Goal: Task Accomplishment & Management: Manage account settings

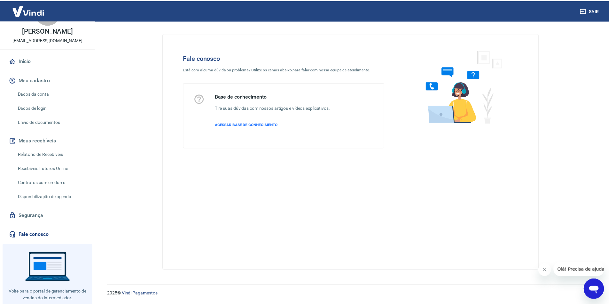
scroll to position [48, 0]
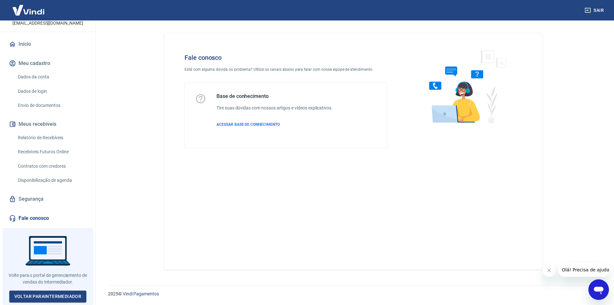
click at [32, 205] on link "Segurança" at bounding box center [48, 199] width 80 height 14
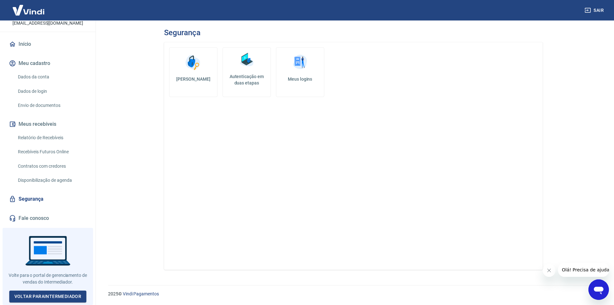
click at [303, 74] on link "Meus logins" at bounding box center [300, 72] width 48 height 50
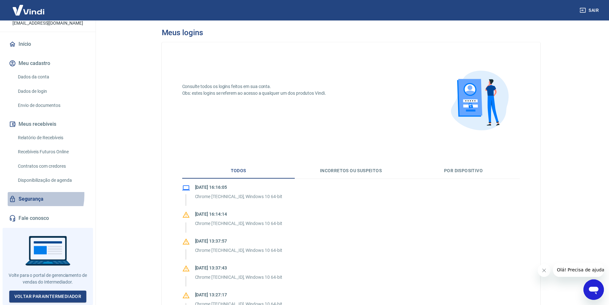
click at [26, 197] on link "Segurança" at bounding box center [48, 199] width 80 height 14
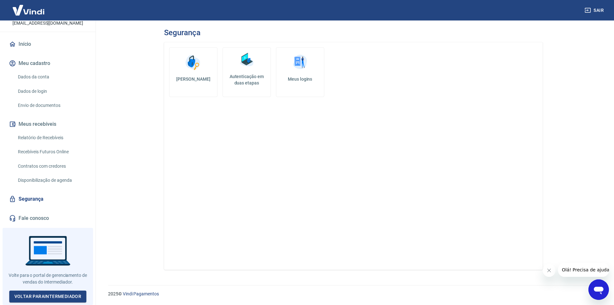
click at [252, 72] on link "Autenticação em duas etapas" at bounding box center [246, 72] width 48 height 50
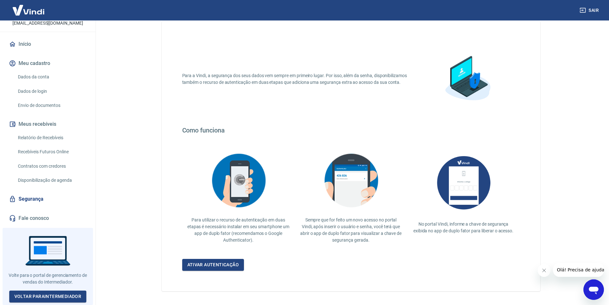
scroll to position [32, 0]
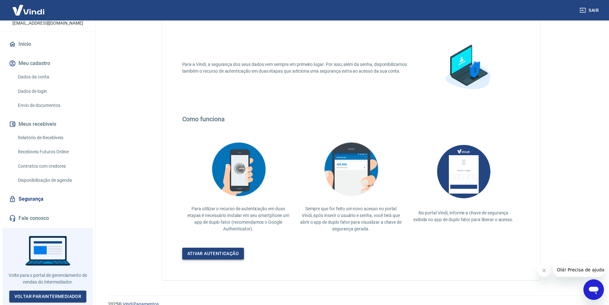
click at [219, 254] on link "Ativar autenticação" at bounding box center [213, 253] width 62 height 12
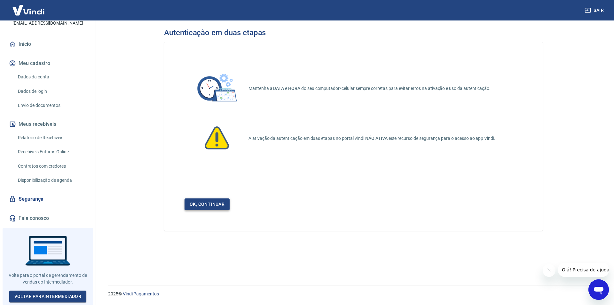
click at [221, 203] on link "Ok, continuar" at bounding box center [206, 204] width 45 height 12
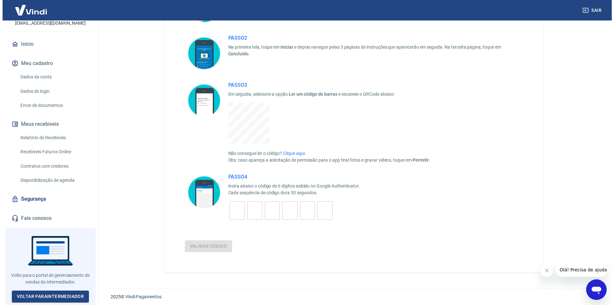
scroll to position [96, 0]
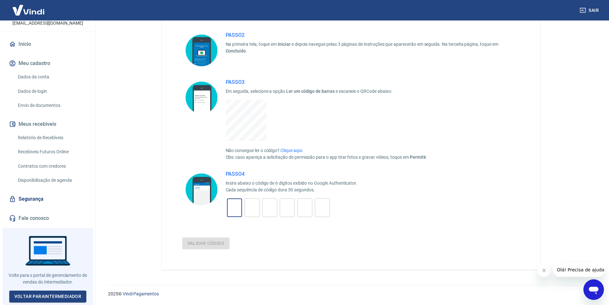
click at [227, 205] on input "tel" at bounding box center [234, 208] width 15 height 14
type input "4"
type input "3"
type input "4"
type input "3"
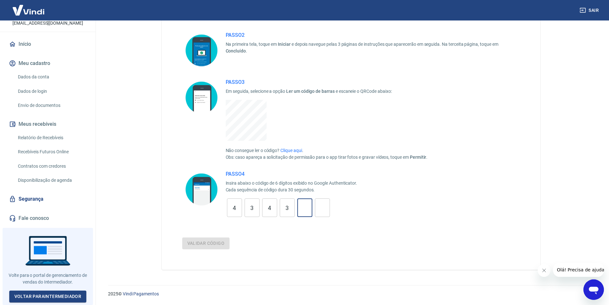
type input "4"
click at [208, 245] on button "Validar código" at bounding box center [206, 243] width 48 height 12
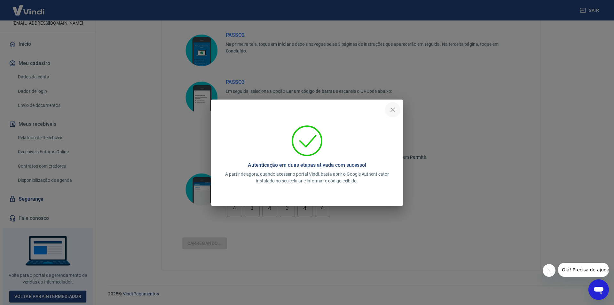
click at [392, 106] on icon "close" at bounding box center [393, 110] width 8 height 8
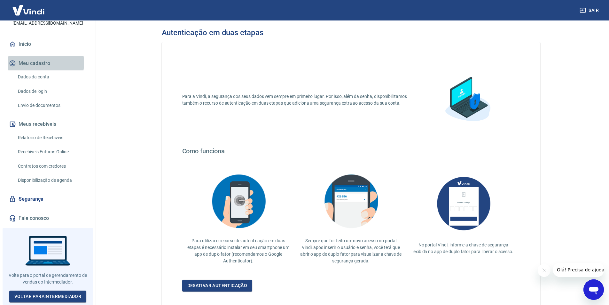
click at [36, 65] on button "Meu cadastro" at bounding box center [48, 63] width 80 height 14
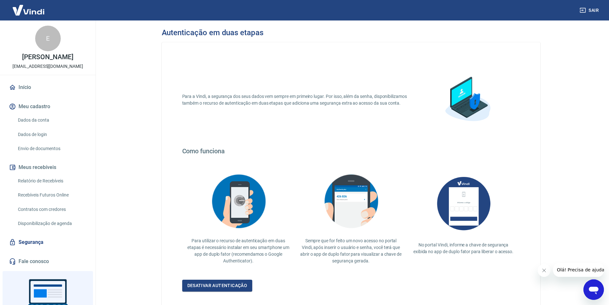
click at [27, 10] on img at bounding box center [29, 9] width 42 height 19
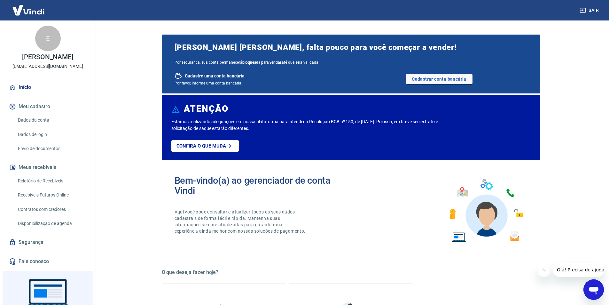
click at [32, 127] on link "Dados da conta" at bounding box center [51, 119] width 73 height 13
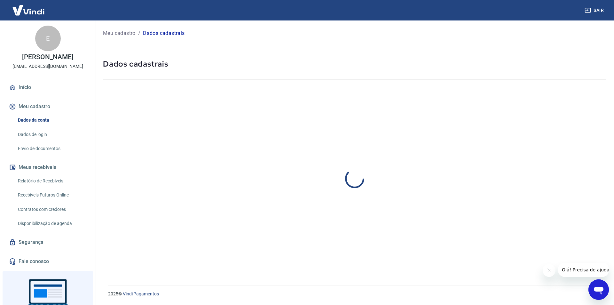
select select "SP"
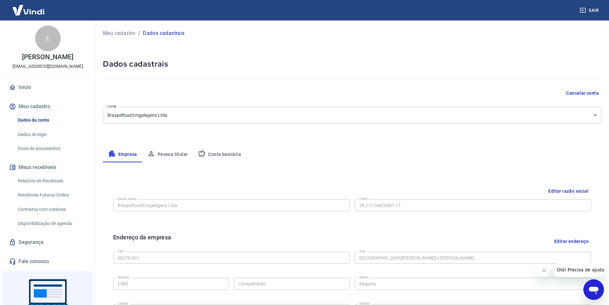
click at [11, 91] on icon at bounding box center [12, 87] width 7 height 7
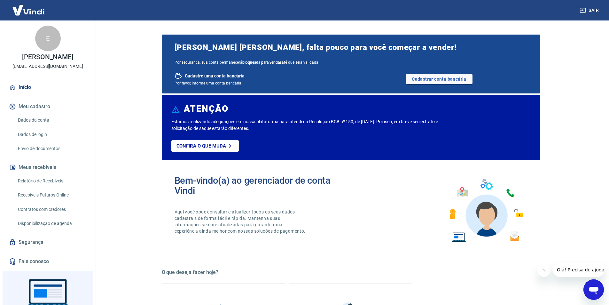
click at [15, 12] on img at bounding box center [29, 9] width 42 height 19
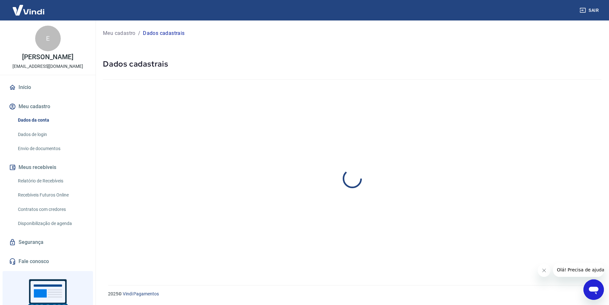
select select "SP"
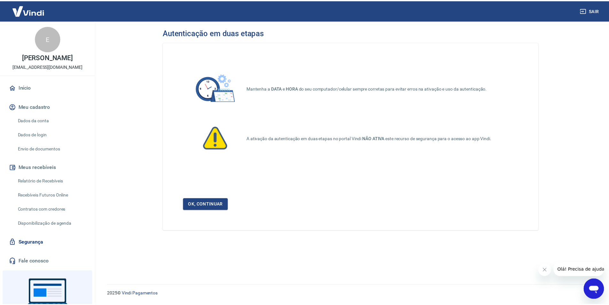
scroll to position [32, 0]
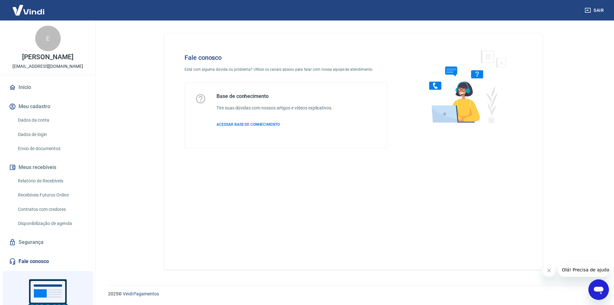
click at [45, 248] on link "Segurança" at bounding box center [48, 242] width 80 height 14
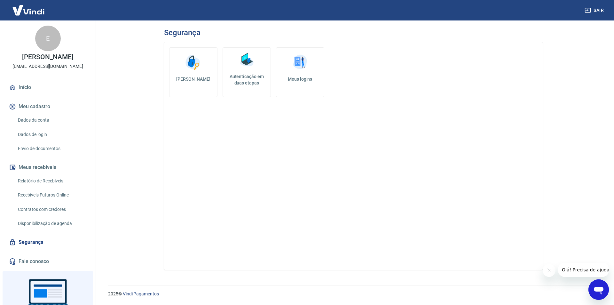
click at [242, 80] on h5 "Autenticação em duas etapas" at bounding box center [246, 79] width 43 height 13
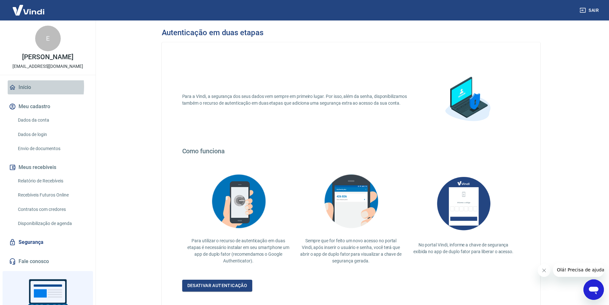
click at [21, 93] on link "Início" at bounding box center [48, 87] width 80 height 14
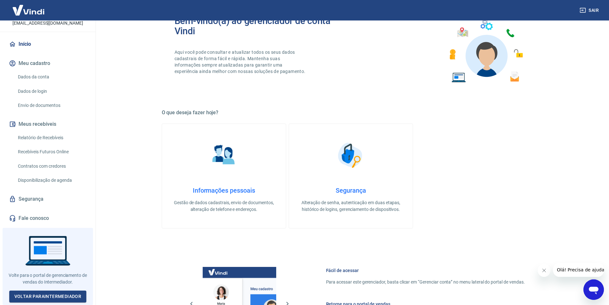
scroll to position [160, 0]
